Goal: Find contact information: Find contact information

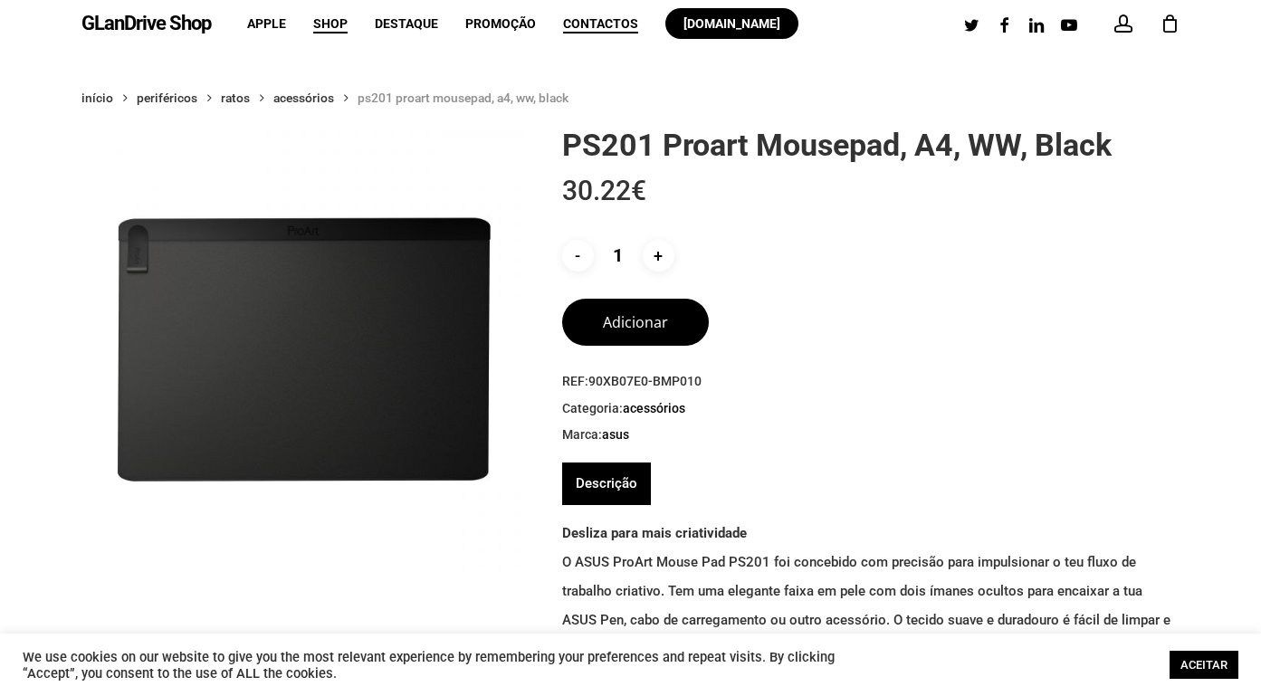
click at [593, 23] on span "Contactos" at bounding box center [600, 23] width 75 height 14
drag, startPoint x: 71, startPoint y: 25, endPoint x: 208, endPoint y: 30, distance: 137.7
click at [209, 30] on div "GLanDrive Shop account 0 Menu Apple Shop Destaque Promoção Contactos glandrive.…" at bounding box center [630, 23] width 1261 height 47
copy link "GLanDrive Shop"
click at [585, 29] on span "Contactos" at bounding box center [600, 23] width 75 height 14
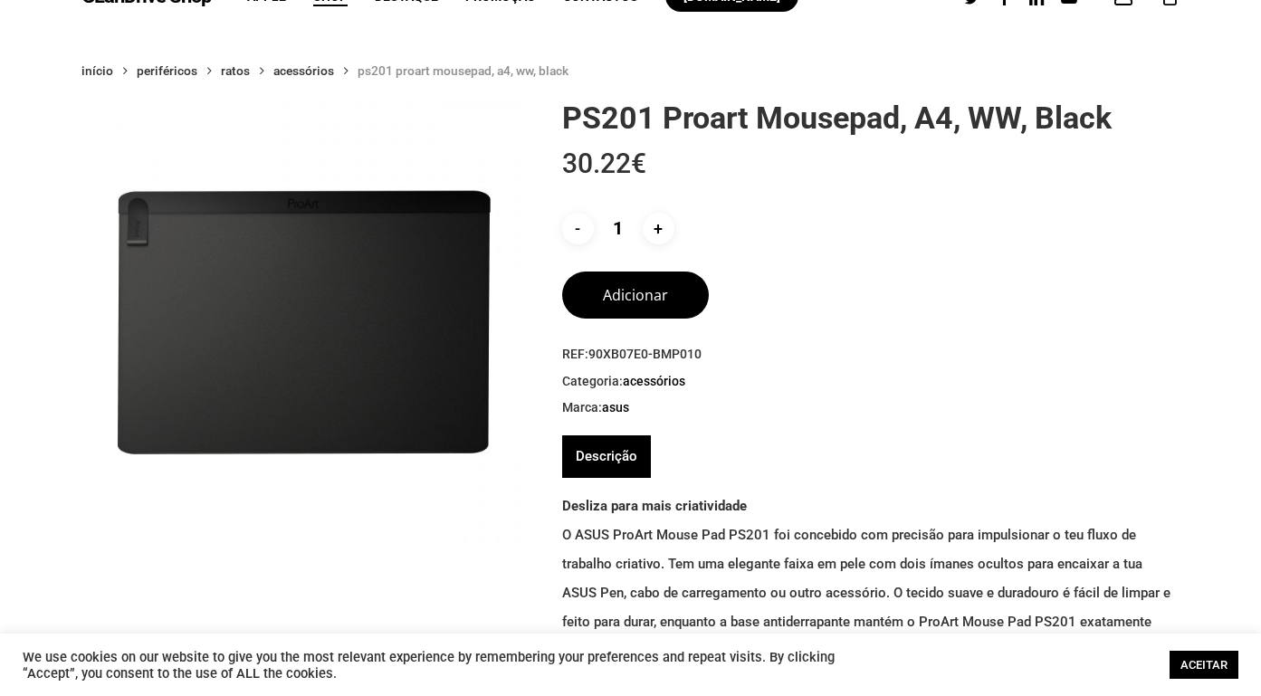
scroll to position [31, 0]
